Goal: Task Accomplishment & Management: Manage account settings

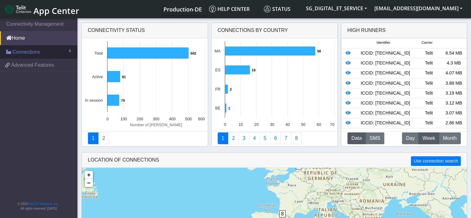
click at [46, 54] on link "Connections" at bounding box center [38, 52] width 77 height 14
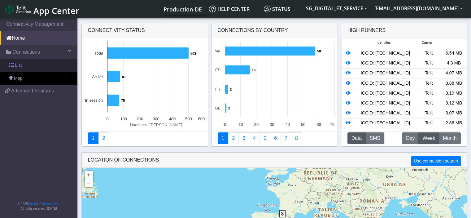
click at [38, 65] on link "List" at bounding box center [38, 65] width 77 height 13
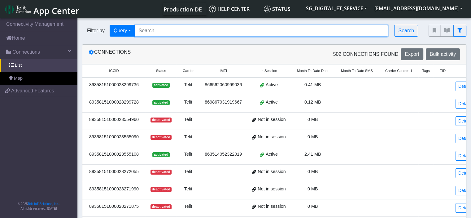
click at [156, 31] on input "Search..." at bounding box center [262, 31] width 254 height 12
paste input "467191222171618"
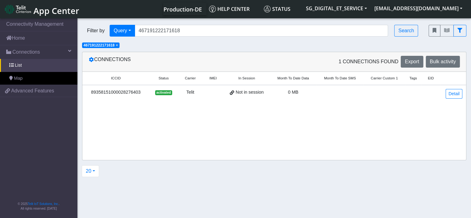
click at [132, 91] on div "89358151000028276403" at bounding box center [115, 92] width 59 height 7
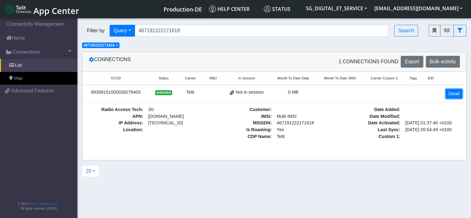
click at [450, 92] on link "Detail" at bounding box center [453, 94] width 17 height 10
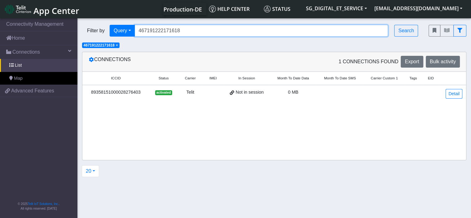
click at [167, 36] on input "467191222171618" at bounding box center [262, 31] width 254 height 12
paste input "2"
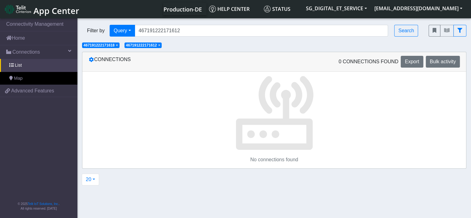
click at [116, 46] on span "×" at bounding box center [117, 45] width 2 height 4
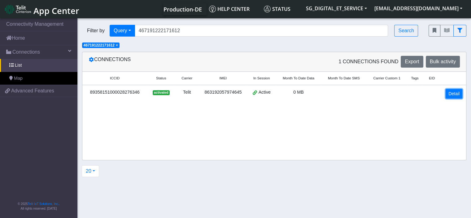
click at [457, 95] on link "Detail" at bounding box center [453, 94] width 17 height 10
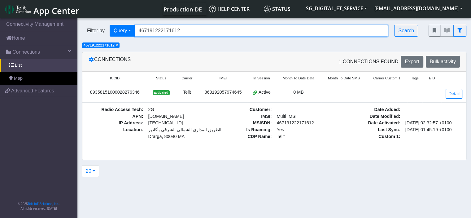
click at [175, 34] on input "467191222171612" at bounding box center [262, 31] width 254 height 12
paste input "108"
type input "467191222171108"
click at [117, 46] on span "×" at bounding box center [117, 45] width 2 height 4
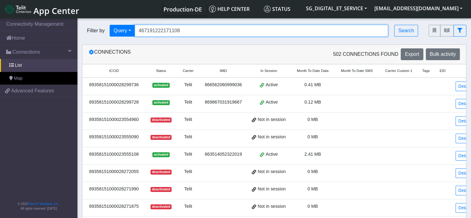
click at [185, 34] on input "467191222171108" at bounding box center [262, 31] width 254 height 12
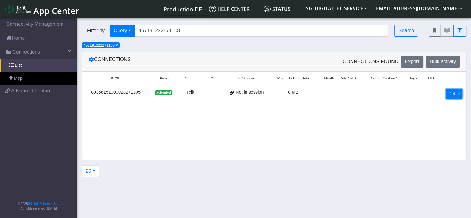
click at [453, 94] on link "Detail" at bounding box center [453, 94] width 17 height 10
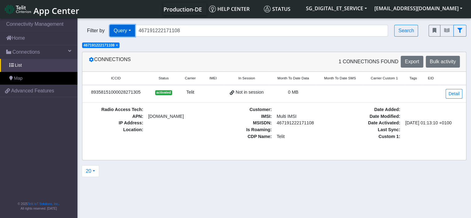
click at [125, 30] on button "Query" at bounding box center [122, 31] width 25 height 12
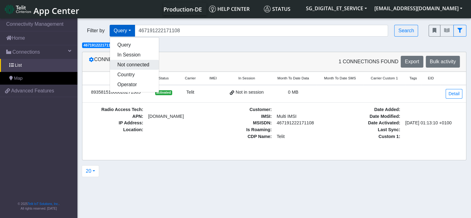
click at [141, 67] on button "Not connected" at bounding box center [134, 65] width 49 height 10
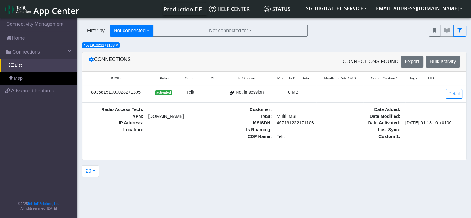
click at [117, 45] on span "×" at bounding box center [117, 45] width 2 height 4
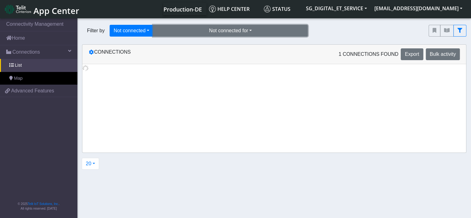
click at [260, 28] on button "Not connected for" at bounding box center [230, 31] width 155 height 12
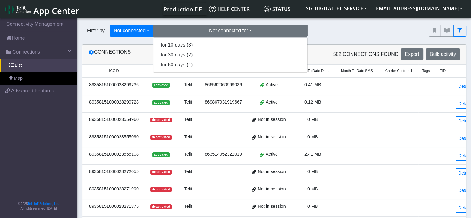
click at [339, 33] on div "Filter by Not connected Query In Session Not connected Country Operator Not con…" at bounding box center [250, 31] width 337 height 12
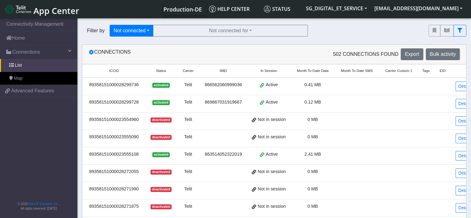
drag, startPoint x: 339, startPoint y: 33, endPoint x: 362, endPoint y: 35, distance: 22.7
click at [362, 35] on div "Filter by Not connected Query In Session Not connected Country Operator Not con…" at bounding box center [250, 31] width 337 height 12
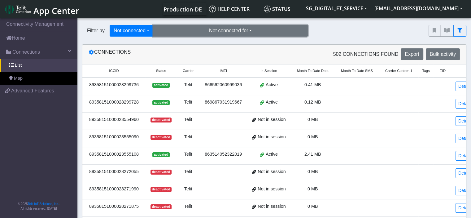
click at [257, 34] on button "Not connected for" at bounding box center [230, 31] width 155 height 12
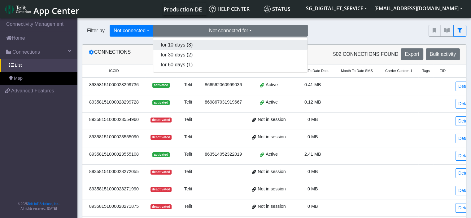
click at [202, 44] on button "for 10 days (3)" at bounding box center [230, 45] width 154 height 10
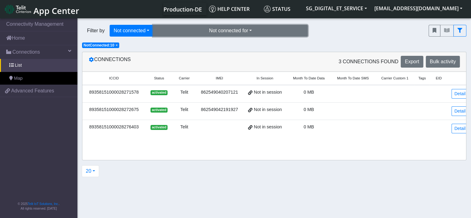
click at [197, 29] on button "Not connected for" at bounding box center [230, 31] width 155 height 12
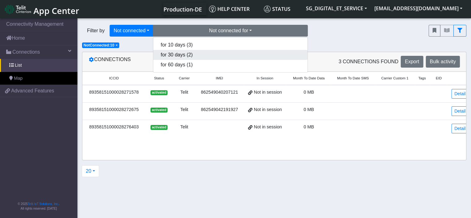
click at [197, 54] on button "for 30 days (2)" at bounding box center [230, 55] width 154 height 10
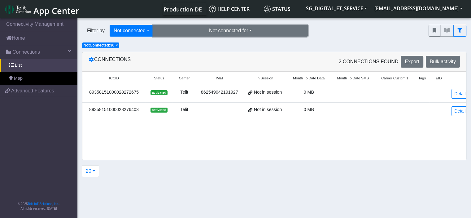
click at [197, 31] on button "Not connected for" at bounding box center [230, 31] width 155 height 12
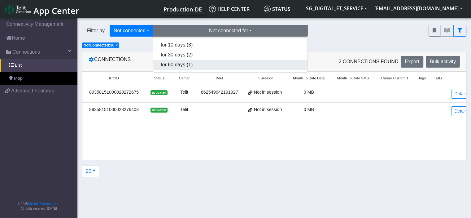
click at [196, 65] on button "for 60 days (1)" at bounding box center [230, 65] width 154 height 10
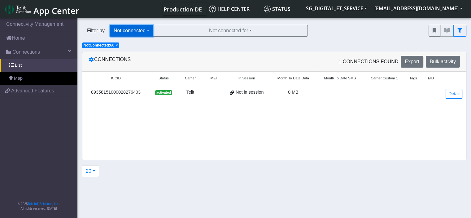
click at [148, 27] on button "Not connected" at bounding box center [132, 31] width 44 height 12
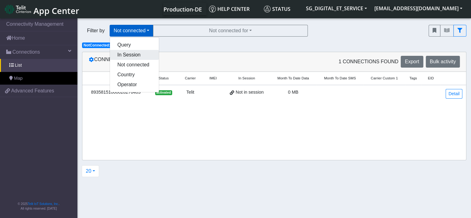
click at [139, 53] on button "In Session" at bounding box center [134, 55] width 49 height 10
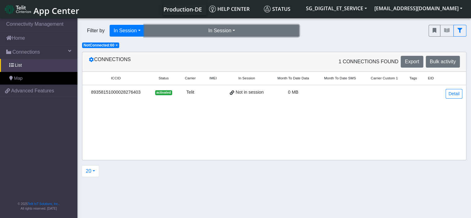
click at [214, 31] on button "In Session" at bounding box center [221, 31] width 155 height 12
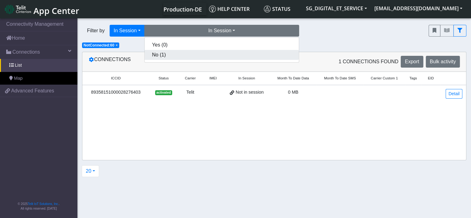
click at [182, 52] on button "No (1)" at bounding box center [222, 55] width 154 height 10
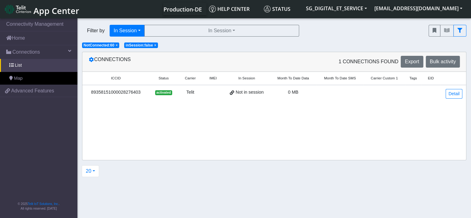
click at [115, 46] on span "×" at bounding box center [116, 45] width 2 height 4
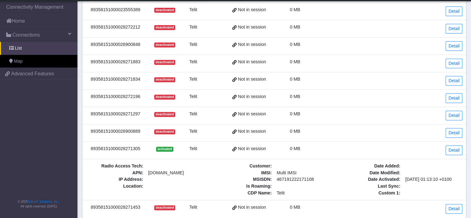
scroll to position [270, 0]
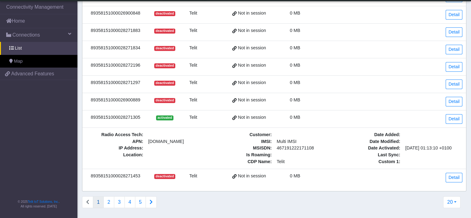
click at [313, 119] on td "0 MB" at bounding box center [295, 118] width 46 height 17
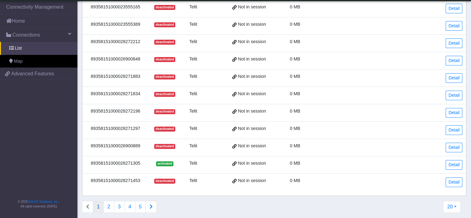
scroll to position [0, 0]
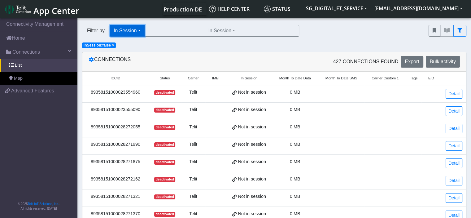
click at [134, 32] on button "In Session" at bounding box center [127, 31] width 35 height 12
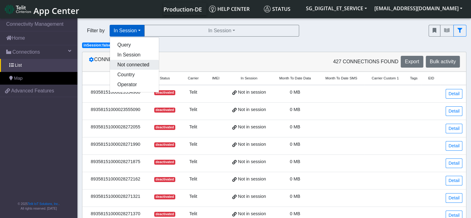
click at [136, 66] on button "Not connected" at bounding box center [134, 65] width 49 height 10
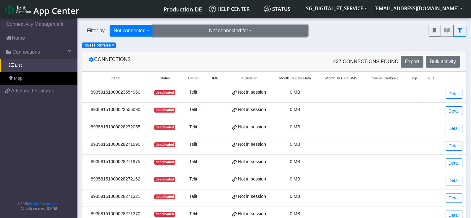
click at [224, 32] on button "Not connected for" at bounding box center [230, 31] width 155 height 12
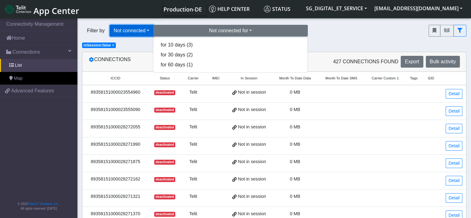
click at [143, 31] on button "Not connected" at bounding box center [132, 31] width 44 height 12
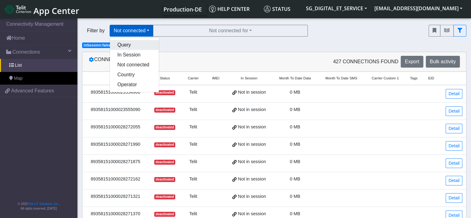
click at [136, 43] on button "Query" at bounding box center [134, 45] width 49 height 10
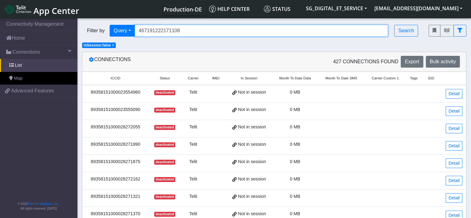
click at [203, 35] on input "467191222171108" at bounding box center [262, 31] width 254 height 12
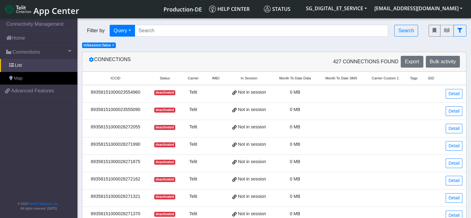
click at [224, 59] on div "Connections" at bounding box center [179, 62] width 190 height 12
click at [112, 45] on span "×" at bounding box center [113, 45] width 2 height 4
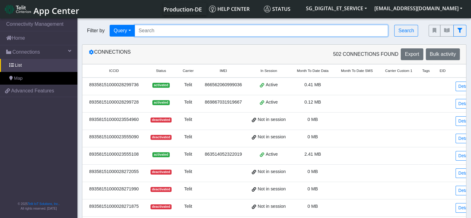
paste input "467191222171162"
click at [169, 36] on input "467191222171162" at bounding box center [262, 31] width 254 height 12
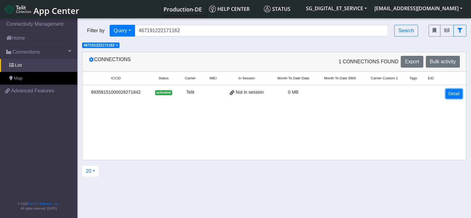
click at [451, 93] on link "Detail" at bounding box center [453, 94] width 17 height 10
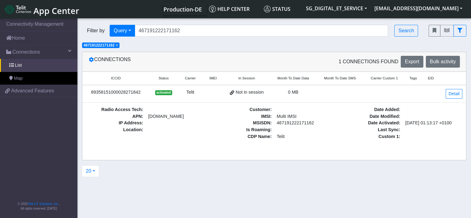
click at [118, 47] on span "×" at bounding box center [117, 45] width 2 height 4
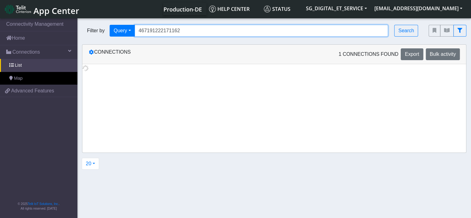
click at [178, 29] on input "467191222171162" at bounding box center [262, 31] width 254 height 12
paste input "203"
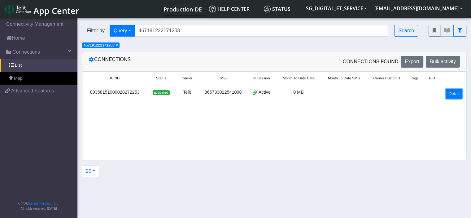
click at [452, 91] on link "Detail" at bounding box center [453, 94] width 17 height 10
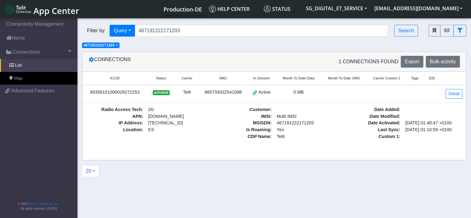
click at [116, 45] on span "× 467191222171203" at bounding box center [100, 45] width 37 height 6
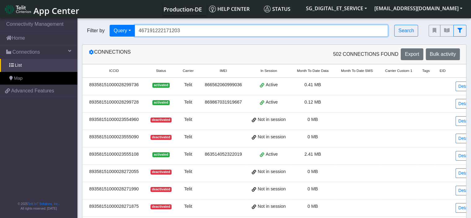
click at [176, 34] on input "467191222171203" at bounding box center [262, 31] width 254 height 12
paste input "45"
type input "467191222171245"
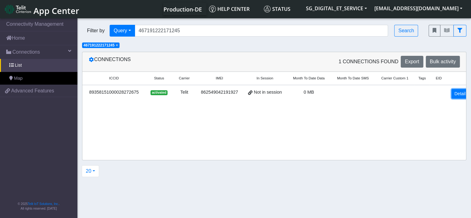
click at [451, 93] on link "Detail" at bounding box center [459, 94] width 17 height 10
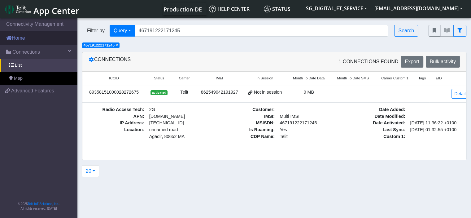
click at [35, 36] on link "Home" at bounding box center [38, 38] width 77 height 14
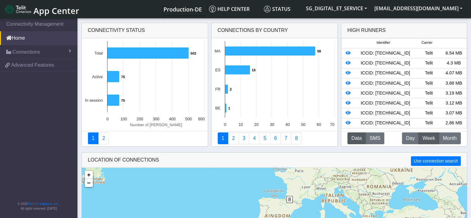
drag, startPoint x: 269, startPoint y: 198, endPoint x: 276, endPoint y: 182, distance: 17.4
click at [276, 182] on div "1 8 68 + − ©2025 MapQuest, | Terms" at bounding box center [274, 221] width 385 height 108
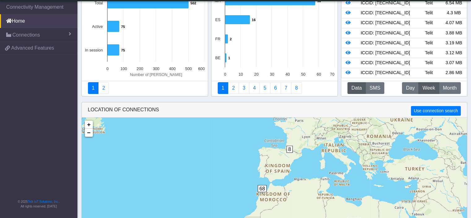
scroll to position [44, 0]
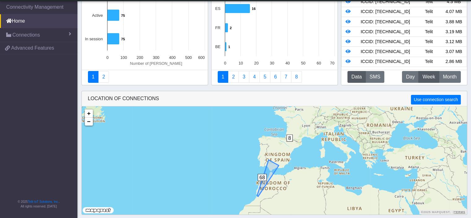
click at [266, 178] on span "68" at bounding box center [262, 177] width 9 height 7
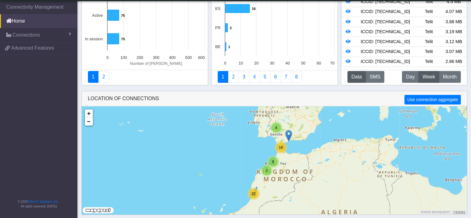
click at [253, 193] on span "32" at bounding box center [253, 193] width 4 height 4
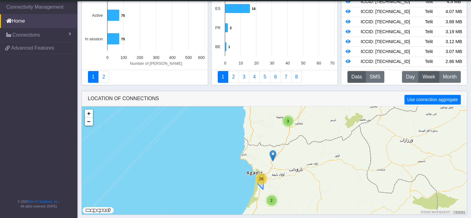
click at [265, 179] on div "26" at bounding box center [261, 178] width 9 height 9
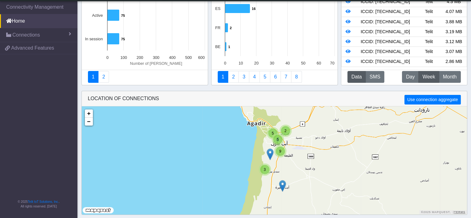
click at [280, 138] on div "5" at bounding box center [277, 139] width 9 height 9
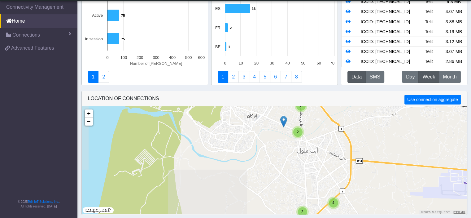
drag, startPoint x: 320, startPoint y: 178, endPoint x: 310, endPoint y: 133, distance: 46.2
click at [310, 133] on div "2 2 2 4 2 2 + − ©2025 MapQuest, | Terms" at bounding box center [274, 160] width 385 height 108
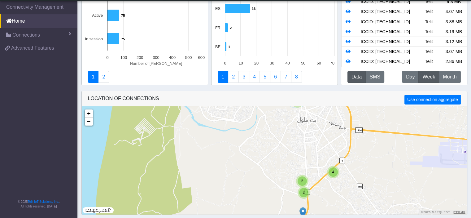
drag, startPoint x: 315, startPoint y: 157, endPoint x: 325, endPoint y: 124, distance: 35.2
click at [325, 124] on div "2 2 2 4 2 2 + − ©2025 MapQuest, | Terms" at bounding box center [274, 160] width 385 height 108
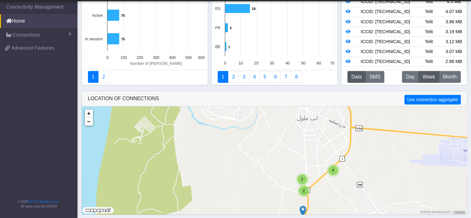
click at [311, 162] on div "2 2 2 4 2 2 + − ©2025 MapQuest, | Terms" at bounding box center [274, 160] width 385 height 108
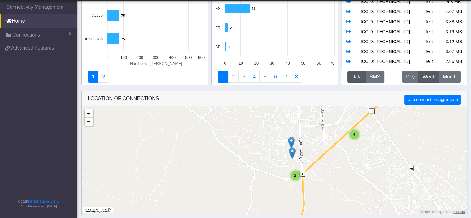
drag, startPoint x: 328, startPoint y: 174, endPoint x: 326, endPoint y: 123, distance: 51.4
click at [326, 123] on div "2 4 2 + − ©2025 MapQuest, | Terms" at bounding box center [274, 160] width 385 height 108
click at [331, 150] on div "4 2 + − ©2025 MapQuest, | Terms" at bounding box center [274, 160] width 385 height 108
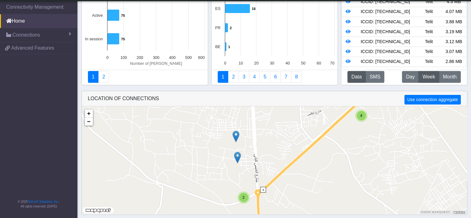
drag, startPoint x: 335, startPoint y: 145, endPoint x: 315, endPoint y: 131, distance: 24.7
click at [315, 131] on div "4 2 + − ©2025 MapQuest, | Terms" at bounding box center [274, 160] width 385 height 108
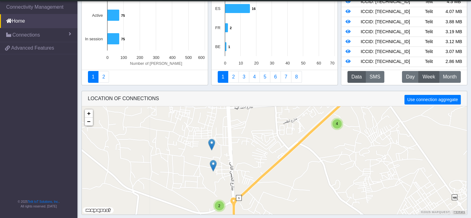
drag, startPoint x: 330, startPoint y: 134, endPoint x: 302, endPoint y: 170, distance: 45.5
click at [302, 170] on div "4 2 + − ©2025 MapQuest, | Terms" at bounding box center [274, 160] width 385 height 108
click at [336, 126] on div "4" at bounding box center [336, 123] width 9 height 9
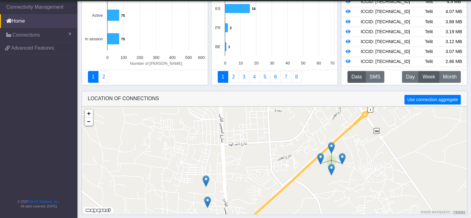
drag, startPoint x: 352, startPoint y: 148, endPoint x: 347, endPoint y: 192, distance: 44.0
click at [347, 192] on div "4 2 + − ©2025 MapQuest, | Terms" at bounding box center [274, 160] width 385 height 108
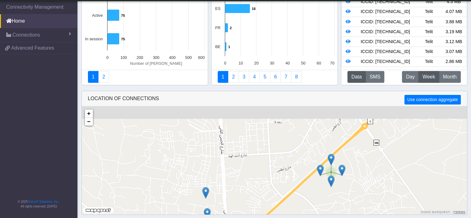
drag, startPoint x: 351, startPoint y: 134, endPoint x: 351, endPoint y: 150, distance: 15.8
click at [351, 150] on div "4 2 + − ©2025 MapQuest, | Terms" at bounding box center [274, 160] width 385 height 108
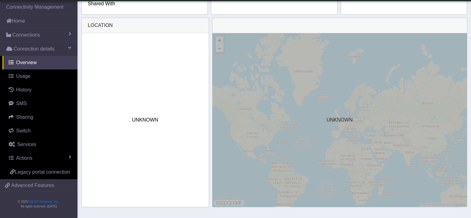
scroll to position [232, 0]
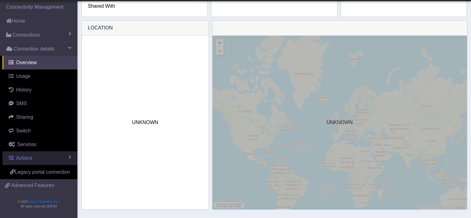
click at [36, 154] on link "Actions" at bounding box center [39, 158] width 75 height 14
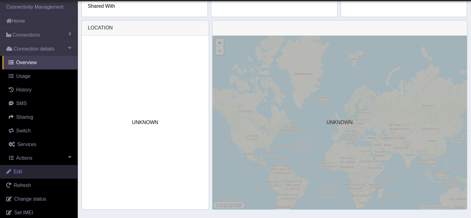
click at [30, 170] on link "Edit" at bounding box center [38, 172] width 77 height 14
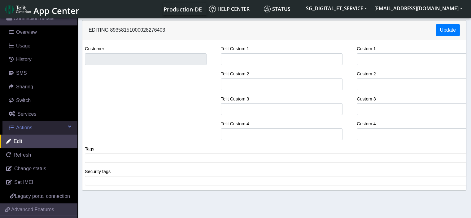
scroll to position [73, 0]
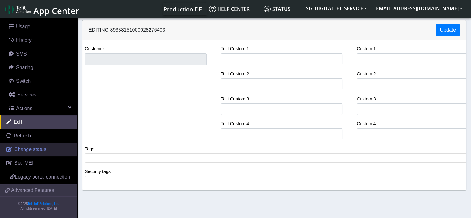
click at [35, 147] on link "Change status" at bounding box center [38, 149] width 77 height 14
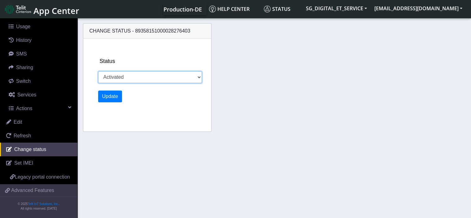
click at [132, 76] on select "Activated Deactivated" at bounding box center [150, 77] width 104 height 12
select select "deactivated"
click at [98, 71] on select "Activated Deactivated" at bounding box center [150, 77] width 104 height 12
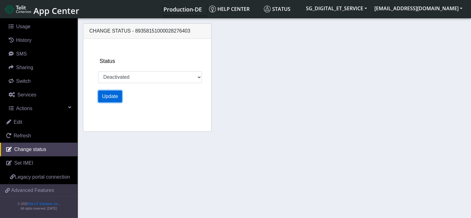
click at [113, 97] on button "Update" at bounding box center [110, 96] width 24 height 12
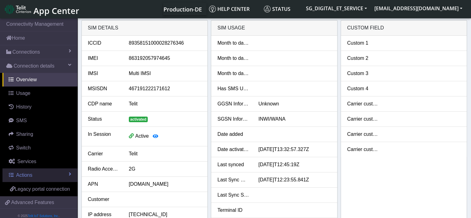
click at [47, 172] on link "Actions" at bounding box center [39, 175] width 75 height 14
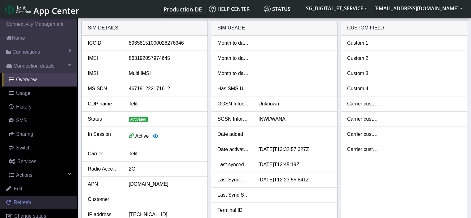
scroll to position [73, 0]
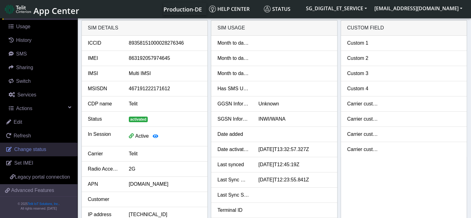
click at [44, 146] on span "Change status" at bounding box center [30, 148] width 32 height 5
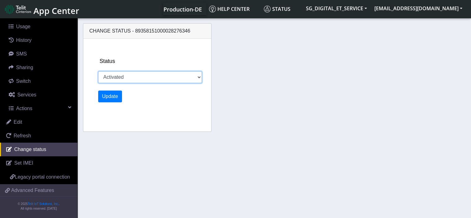
click at [150, 81] on select "Activated Deactivated" at bounding box center [150, 77] width 104 height 12
select select "deactivated"
click at [98, 71] on select "Activated Deactivated" at bounding box center [150, 77] width 104 height 12
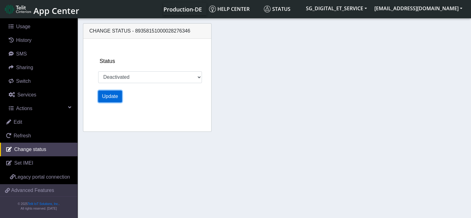
click at [118, 98] on button "Update" at bounding box center [110, 96] width 24 height 12
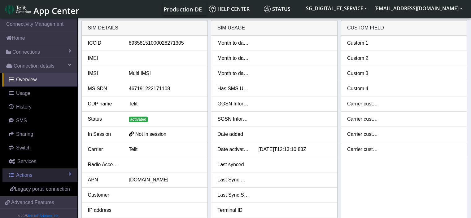
click at [35, 172] on link "Actions" at bounding box center [39, 175] width 75 height 14
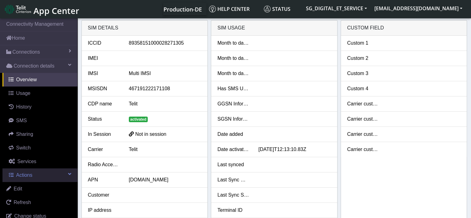
scroll to position [73, 0]
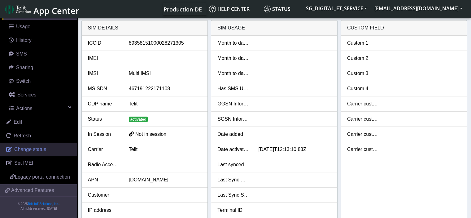
click at [45, 146] on span "Change status" at bounding box center [30, 148] width 32 height 5
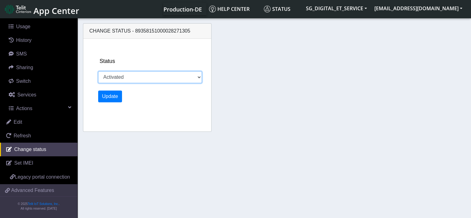
click at [146, 77] on select "Activated Deactivated" at bounding box center [150, 77] width 104 height 12
select select "deactivated"
click at [98, 71] on select "Activated Deactivated" at bounding box center [150, 77] width 104 height 12
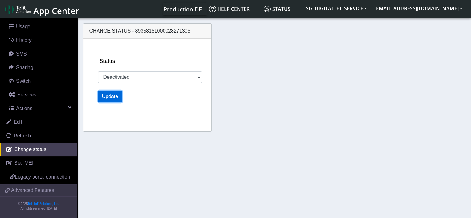
click at [115, 96] on button "Update" at bounding box center [110, 96] width 24 height 12
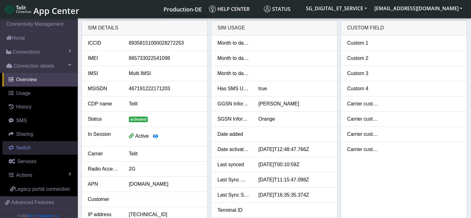
scroll to position [19, 0]
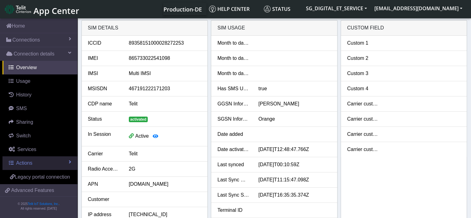
click at [26, 160] on span "Actions" at bounding box center [24, 162] width 16 height 5
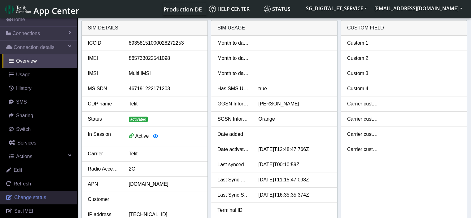
click at [37, 196] on span "Change status" at bounding box center [30, 196] width 32 height 5
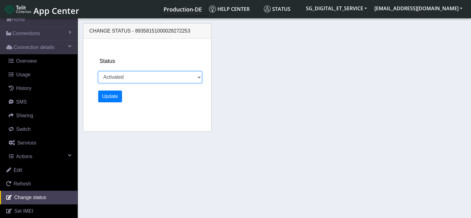
click at [128, 71] on select "Activated Deactivated" at bounding box center [150, 77] width 104 height 12
select select "deactivated"
click at [98, 71] on select "Activated Deactivated" at bounding box center [150, 77] width 104 height 12
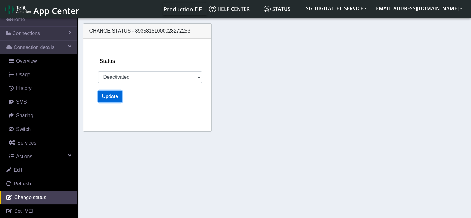
click at [113, 96] on button "Update" at bounding box center [110, 96] width 24 height 12
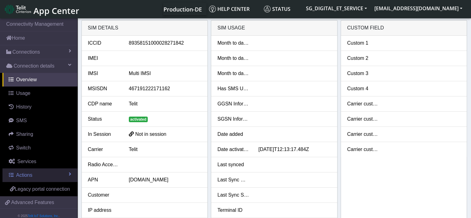
click at [47, 179] on link "Actions" at bounding box center [39, 175] width 75 height 14
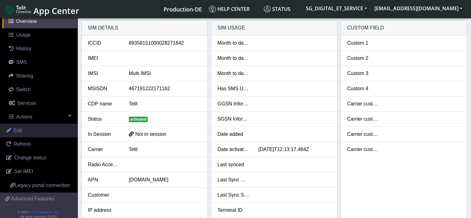
scroll to position [73, 0]
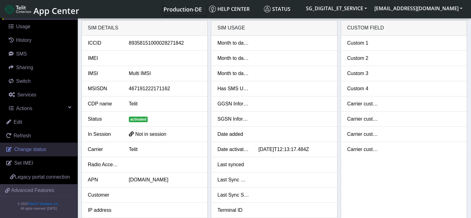
click at [47, 146] on link "Change status" at bounding box center [38, 149] width 77 height 14
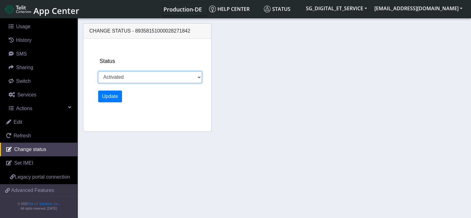
click at [143, 76] on select "Activated Deactivated" at bounding box center [150, 77] width 104 height 12
select select "deactivated"
click at [98, 71] on select "Activated Deactivated" at bounding box center [150, 77] width 104 height 12
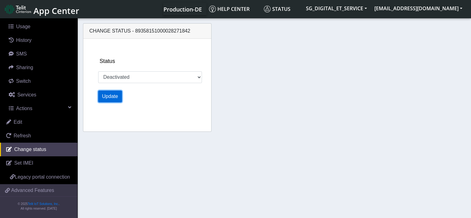
click at [111, 98] on button "Update" at bounding box center [110, 96] width 24 height 12
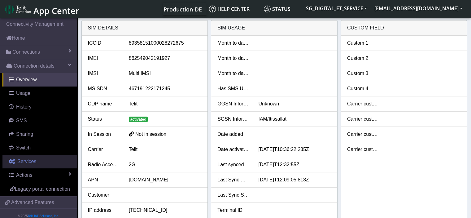
scroll to position [19, 0]
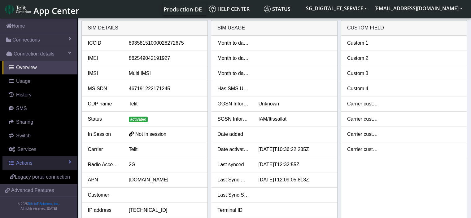
click at [30, 159] on link "Actions" at bounding box center [39, 163] width 75 height 14
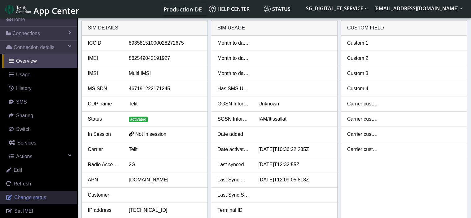
click at [46, 197] on link "Change status" at bounding box center [38, 197] width 77 height 14
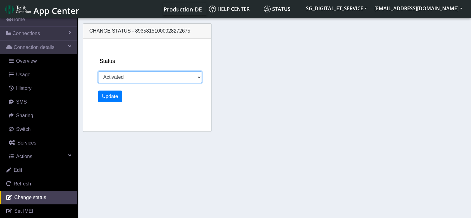
click at [130, 76] on select "Activated Deactivated" at bounding box center [150, 77] width 104 height 12
select select "deactivated"
click at [98, 71] on select "Activated Deactivated" at bounding box center [150, 77] width 104 height 12
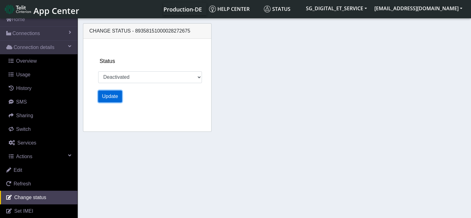
click at [114, 95] on button "Update" at bounding box center [110, 96] width 24 height 12
